Goal: Transaction & Acquisition: Purchase product/service

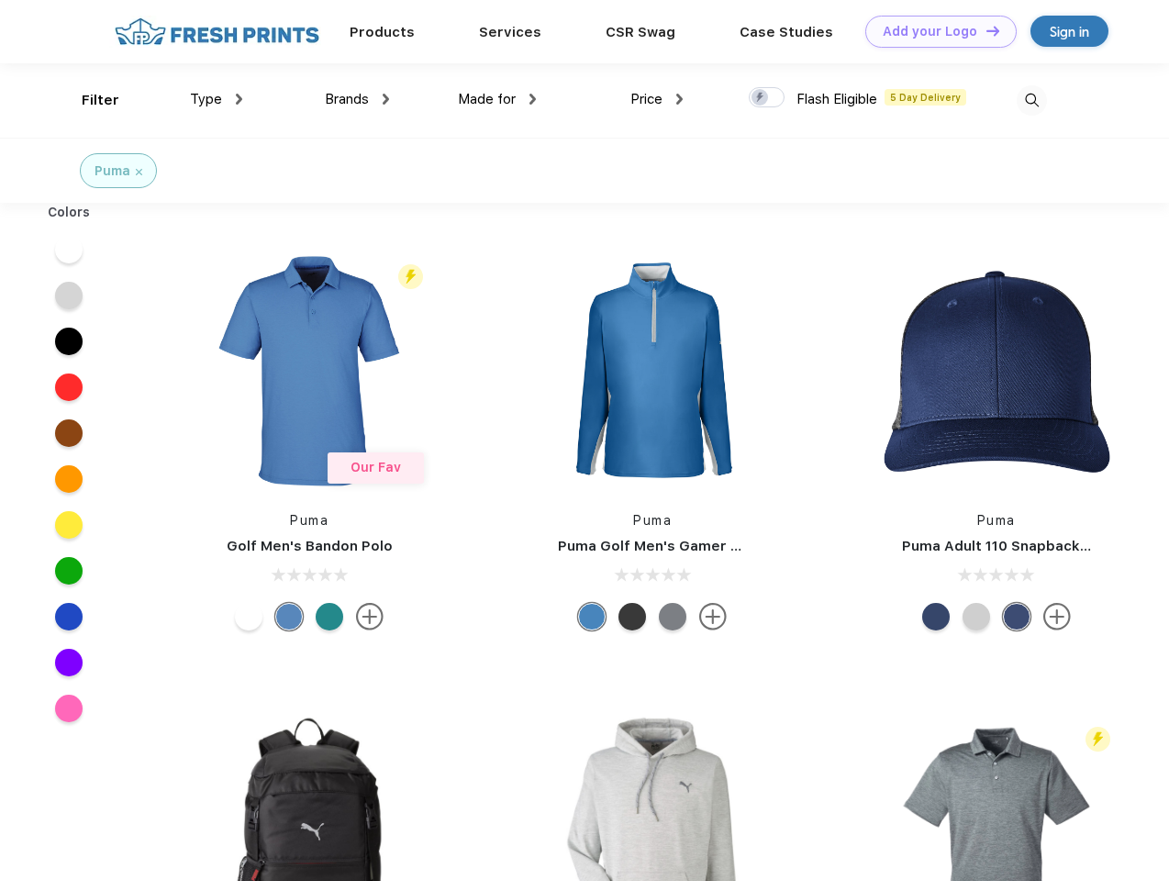
click at [934, 31] on link "Add your Logo Design Tool" at bounding box center [940, 32] width 151 height 32
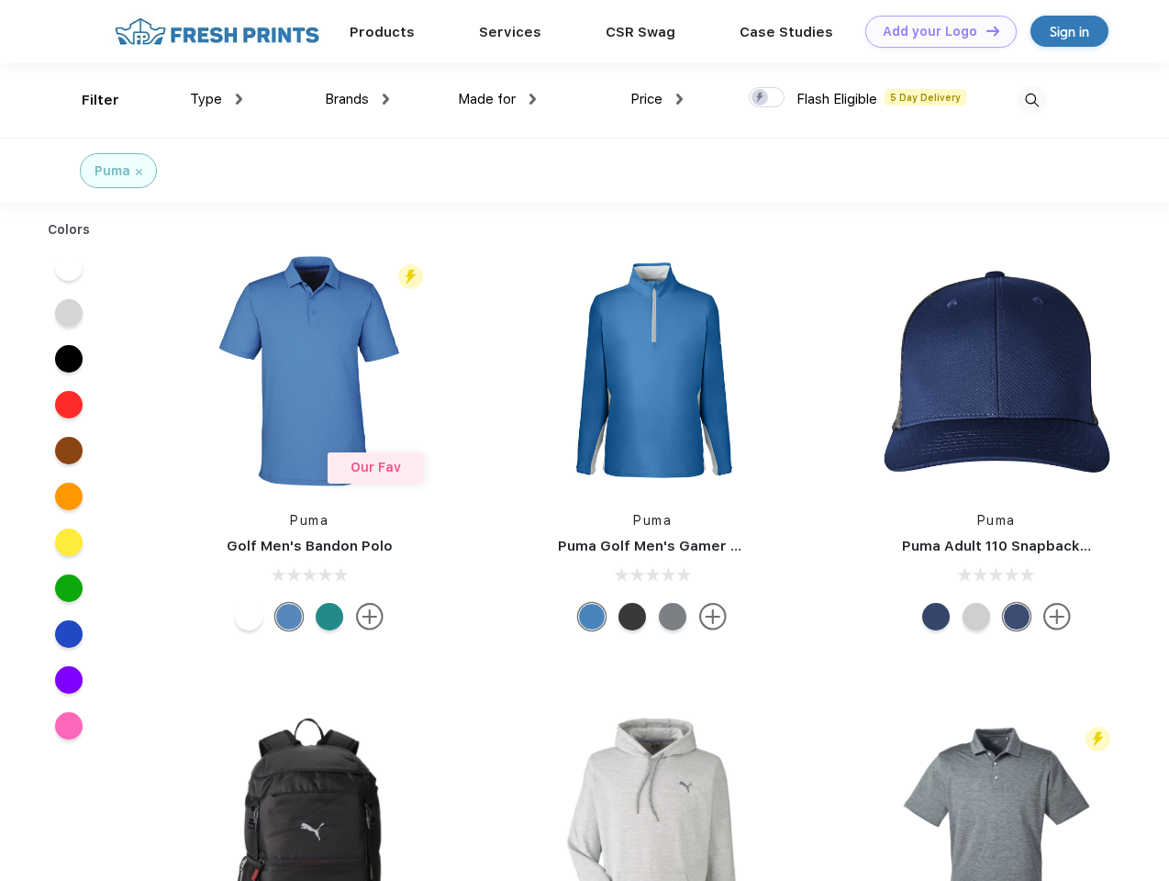
click at [0, 0] on div "Design Tool" at bounding box center [0, 0] width 0 height 0
click at [984, 30] on link "Add your Logo Design Tool" at bounding box center [940, 32] width 151 height 32
click at [88, 100] on div "Filter" at bounding box center [101, 100] width 38 height 21
click at [217, 99] on span "Type" at bounding box center [206, 99] width 32 height 17
click at [357, 99] on span "Brands" at bounding box center [347, 99] width 44 height 17
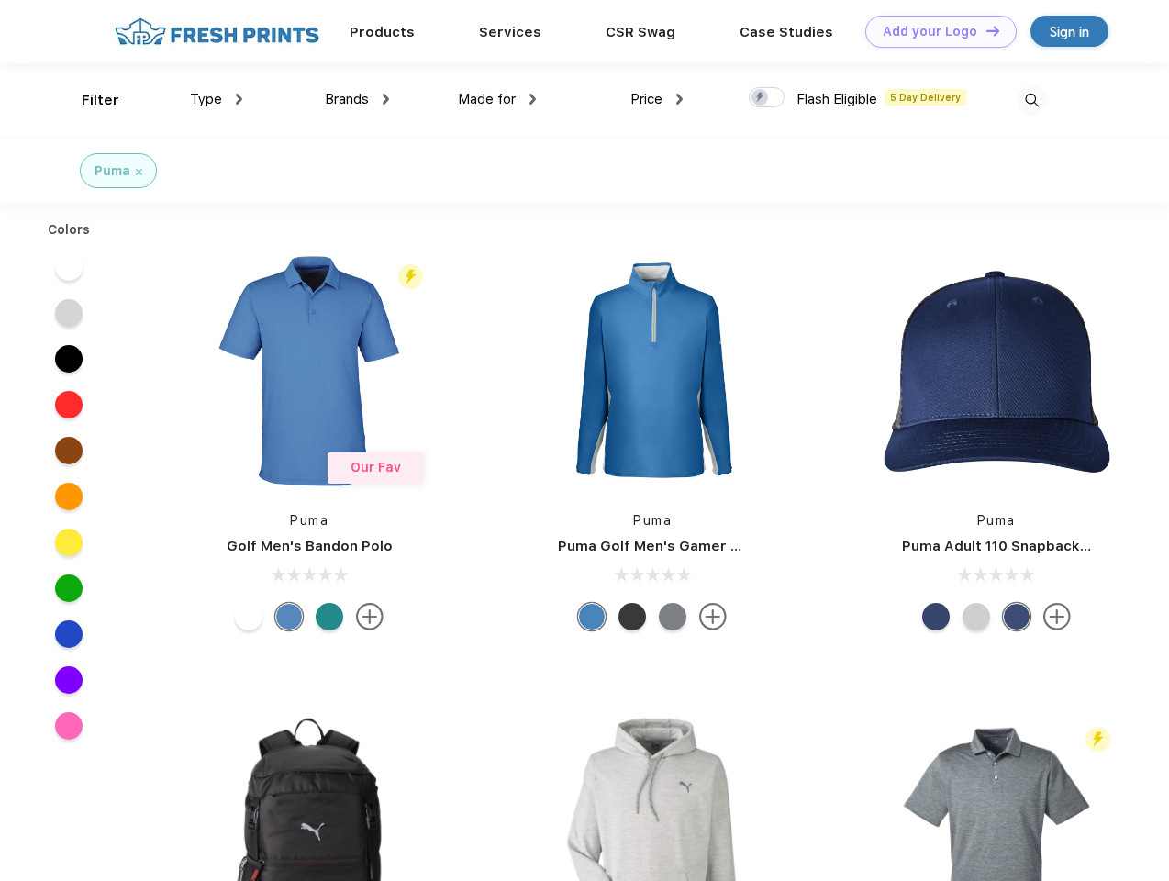
click at [497, 99] on span "Made for" at bounding box center [487, 99] width 58 height 17
click at [657, 99] on span "Price" at bounding box center [646, 99] width 32 height 17
click at [767, 98] on div at bounding box center [767, 97] width 36 height 20
click at [761, 98] on input "checkbox" at bounding box center [755, 92] width 12 height 12
click at [1031, 100] on img at bounding box center [1032, 100] width 30 height 30
